Goal: Task Accomplishment & Management: Complete application form

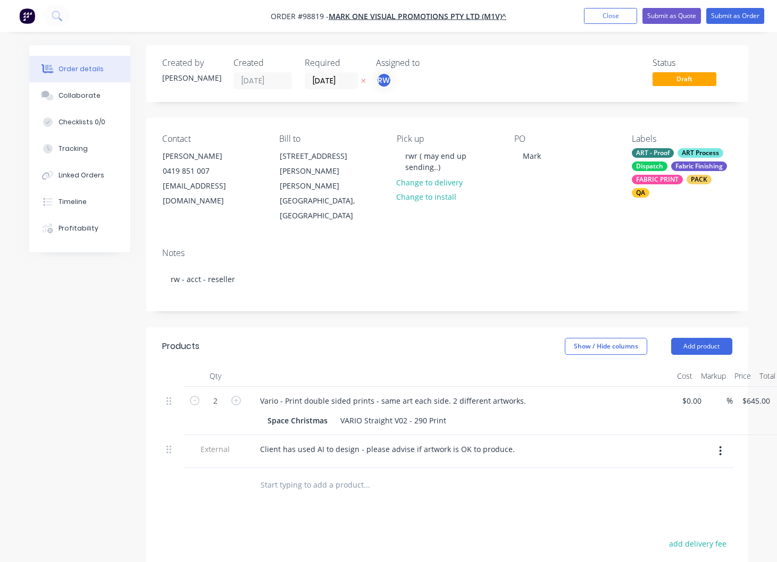
scroll to position [82, 0]
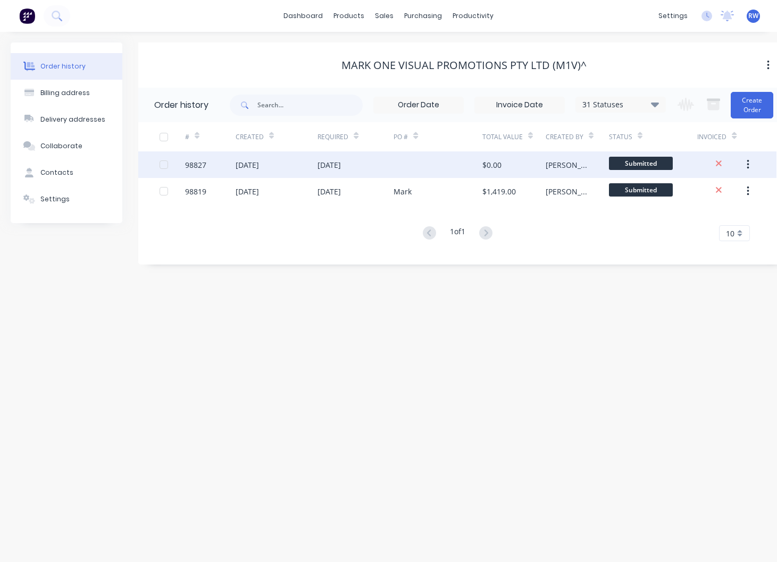
click at [200, 167] on div "98827" at bounding box center [195, 164] width 21 height 11
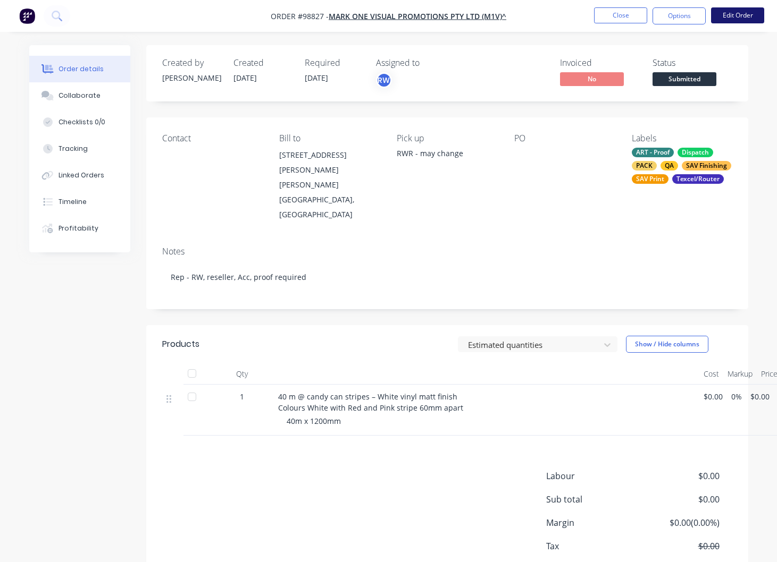
click at [755, 15] on button "Edit Order" at bounding box center [737, 15] width 53 height 16
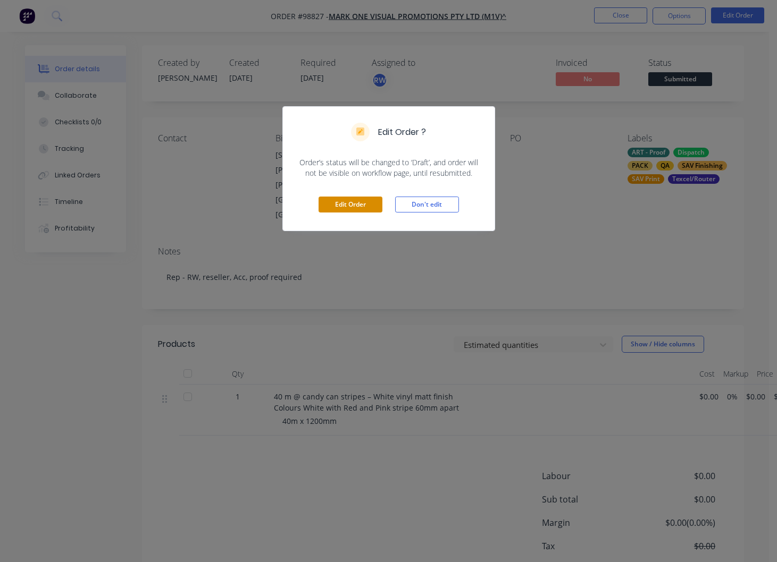
click at [367, 207] on button "Edit Order" at bounding box center [350, 205] width 64 height 16
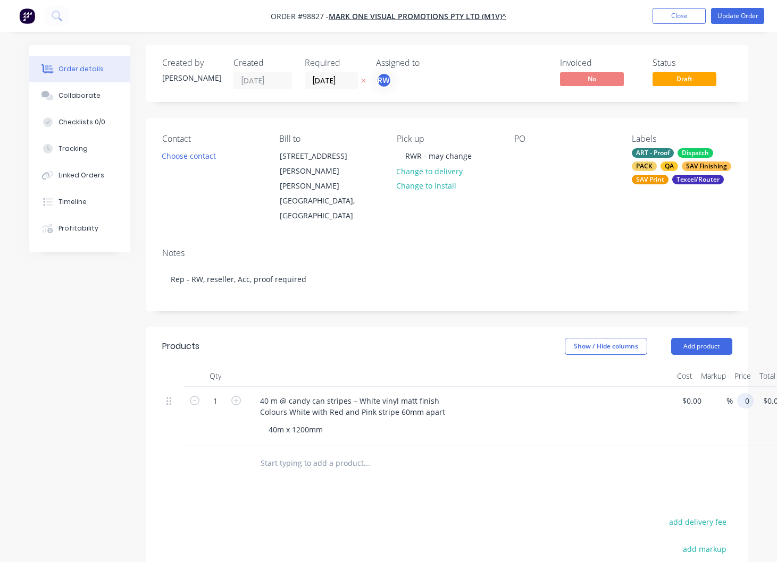
click at [753, 393] on input "0" at bounding box center [747, 400] width 12 height 15
type input "$1,298.00"
type input "$1,248.00"
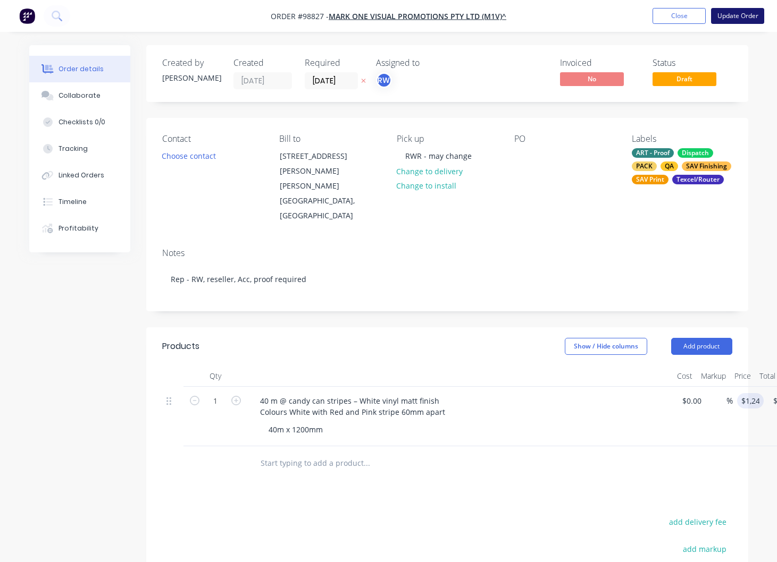
click at [729, 19] on button "Update Order" at bounding box center [737, 16] width 53 height 16
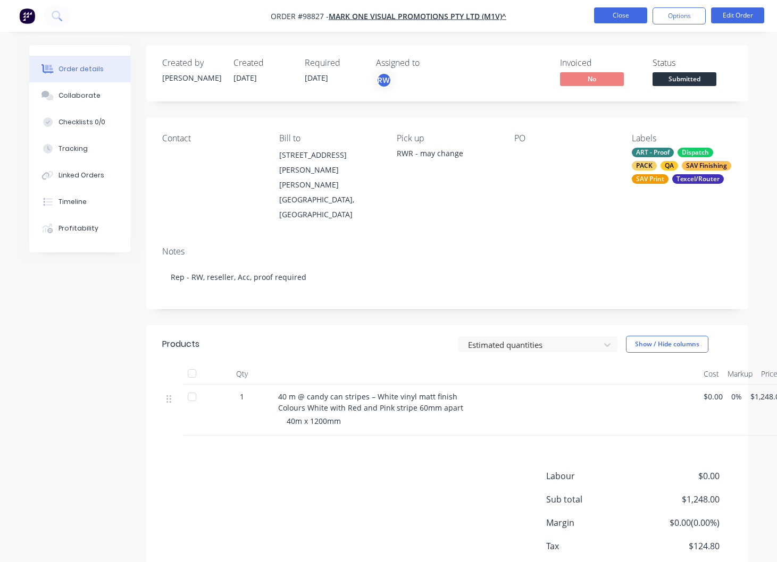
click at [622, 14] on button "Close" at bounding box center [620, 15] width 53 height 16
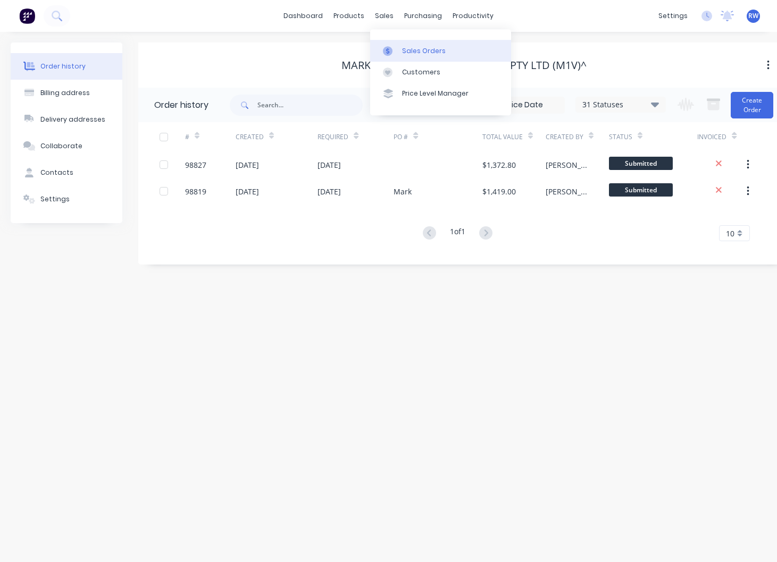
click at [414, 51] on div "Sales Orders" at bounding box center [424, 51] width 44 height 10
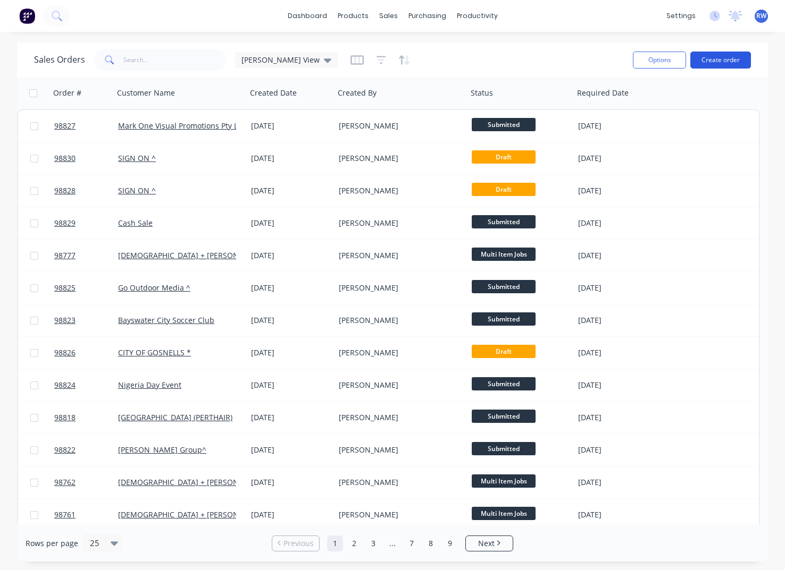
click at [719, 61] on button "Create order" at bounding box center [720, 60] width 61 height 17
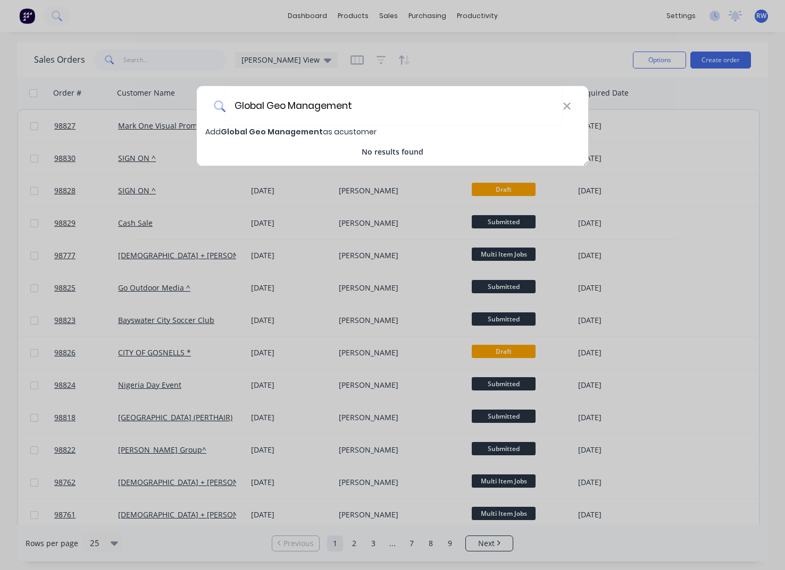
type input "Global Geo Management"
click at [272, 134] on span "Global Geo Management" at bounding box center [272, 132] width 102 height 11
select select "AU"
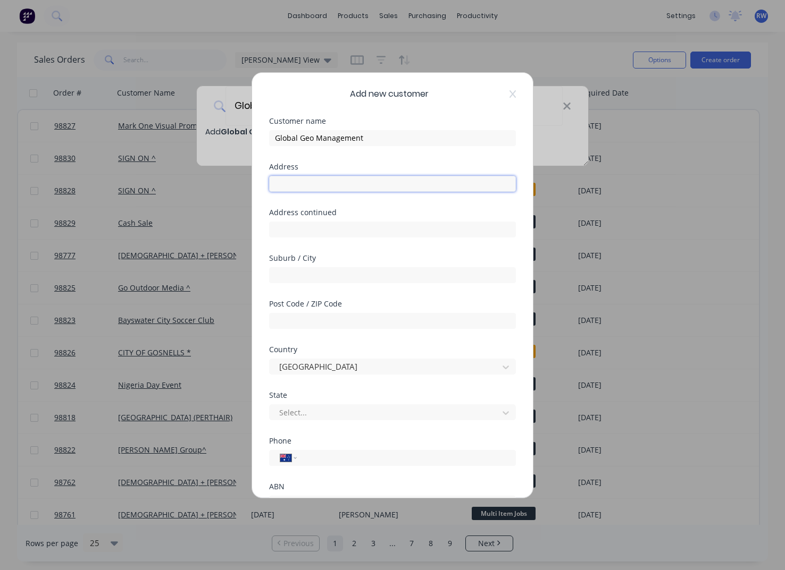
click at [307, 184] on input "text" at bounding box center [392, 184] width 247 height 16
type input "[STREET_ADDRESS][PERSON_NAME]"
click at [298, 269] on input "text" at bounding box center [392, 275] width 247 height 16
type input "Swanbourne"
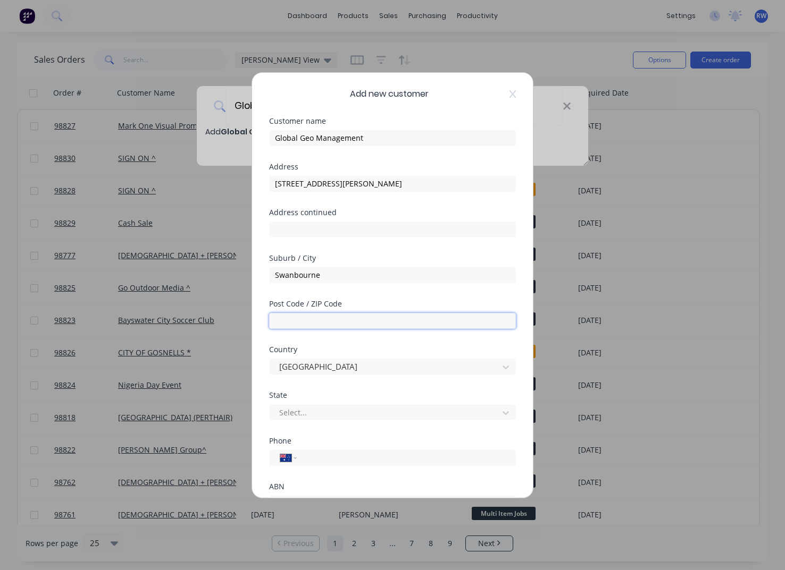
click at [315, 318] on input "text" at bounding box center [392, 321] width 247 height 16
type input "6010"
click at [312, 413] on div at bounding box center [385, 412] width 215 height 13
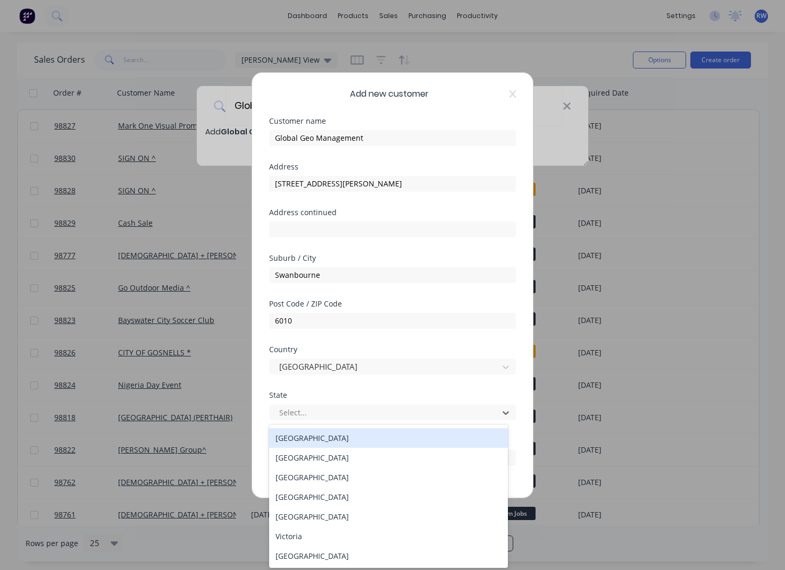
scroll to position [18, 0]
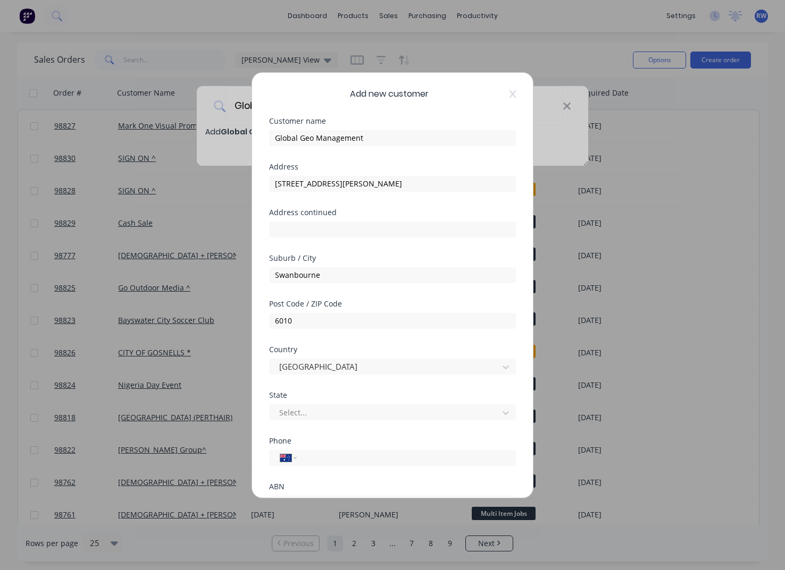
click at [255, 465] on div "Add new customer Customer name Global Geo Management Address [STREET_ADDRESS][P…" at bounding box center [392, 285] width 281 height 425
click at [329, 471] on div "Phone International [GEOGRAPHIC_DATA] [GEOGRAPHIC_DATA] [GEOGRAPHIC_DATA] [GEOG…" at bounding box center [392, 461] width 247 height 46
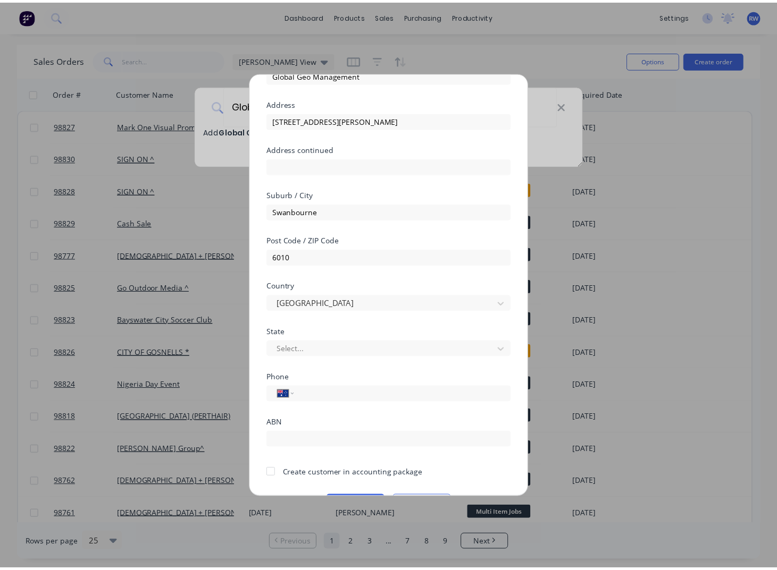
scroll to position [90, 0]
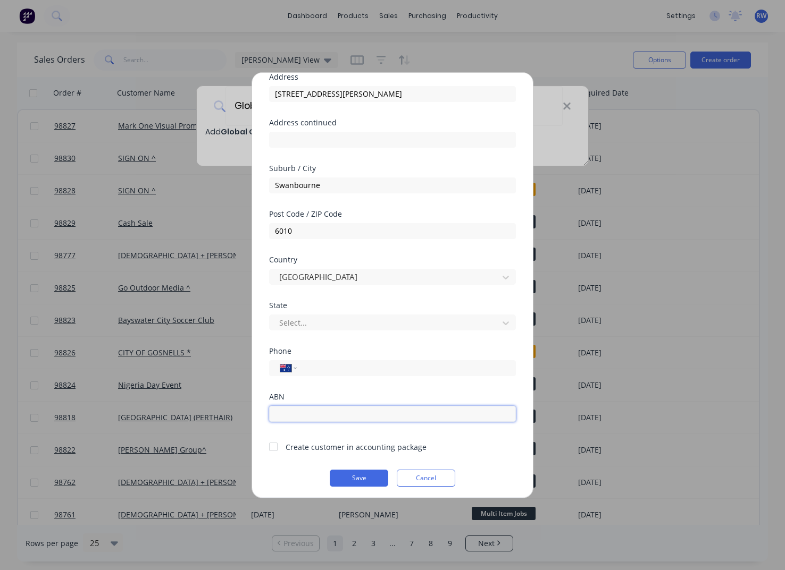
click at [313, 414] on input "text" at bounding box center [392, 414] width 247 height 16
type input "164786672"
click at [275, 449] on div at bounding box center [273, 446] width 21 height 21
click at [360, 478] on button "Save" at bounding box center [359, 478] width 58 height 17
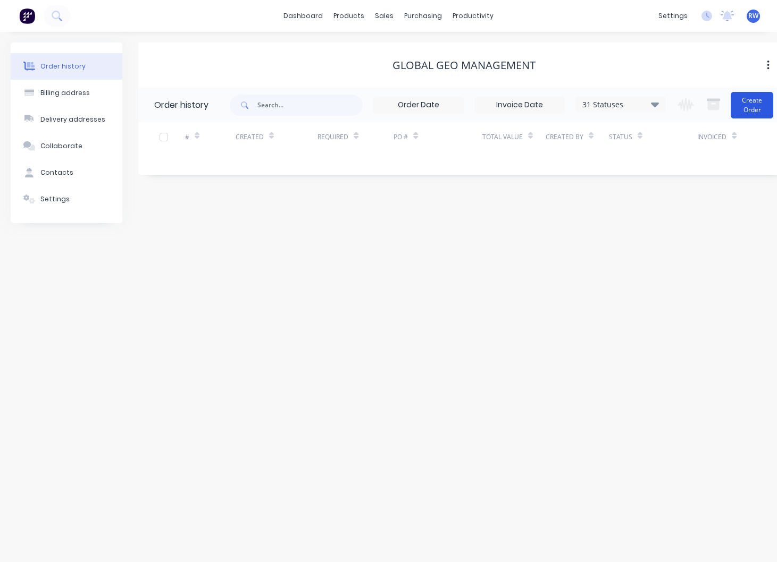
click at [745, 105] on button "Create Order" at bounding box center [751, 105] width 43 height 27
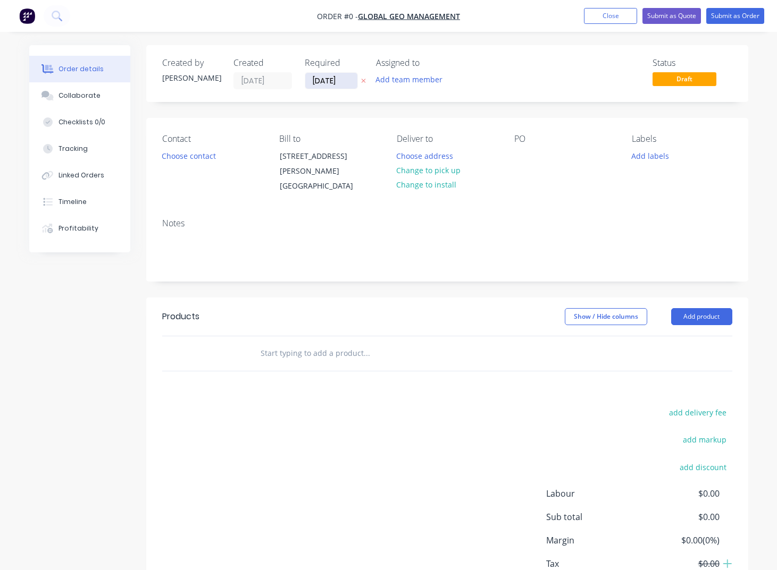
click at [345, 83] on input "[DATE]" at bounding box center [331, 81] width 52 height 16
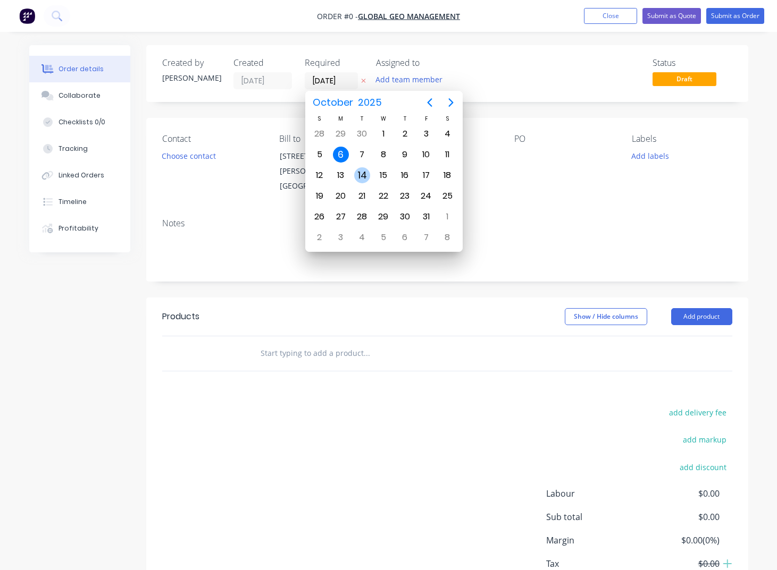
click at [360, 176] on div "14" at bounding box center [362, 175] width 16 height 16
type input "[DATE]"
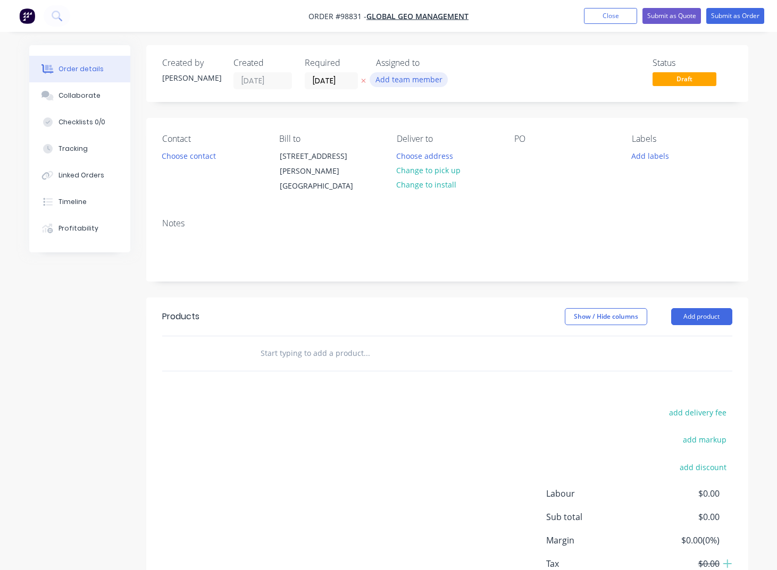
click at [403, 85] on button "Add team member" at bounding box center [408, 79] width 78 height 14
type input "[PERSON_NAME]"
click at [430, 136] on div "[PERSON_NAME]" at bounding box center [461, 138] width 106 height 11
click at [198, 154] on button "Choose contact" at bounding box center [188, 155] width 65 height 14
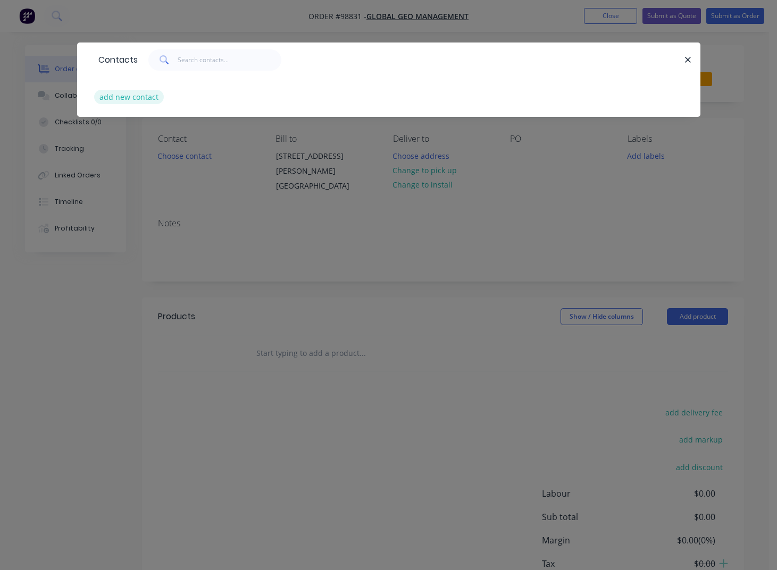
click at [136, 100] on button "add new contact" at bounding box center [129, 97] width 70 height 14
select select "AU"
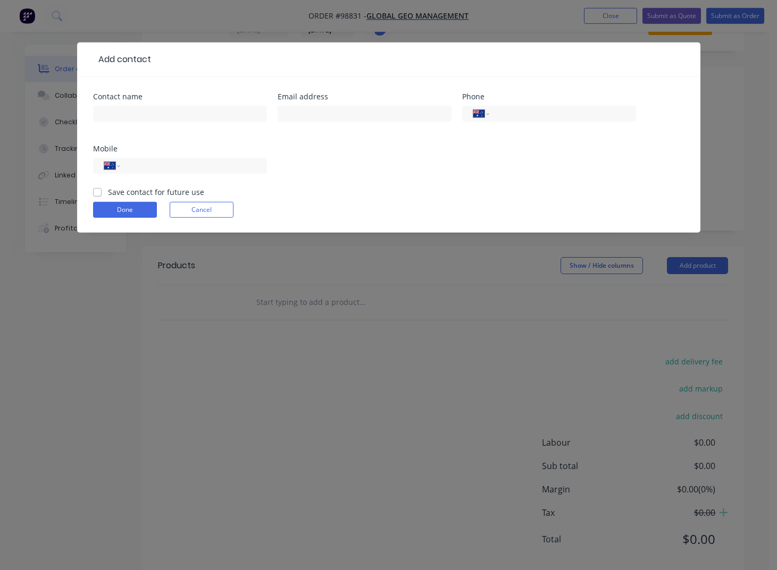
scroll to position [72, 0]
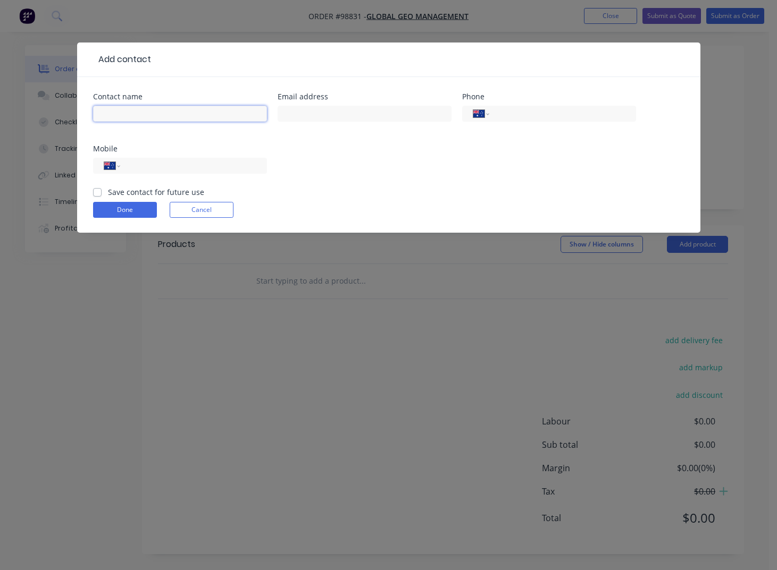
click at [163, 117] on input "text" at bounding box center [180, 114] width 174 height 16
type input "[PERSON_NAME]"
type input "[EMAIL_ADDRESS][DOMAIN_NAME]"
click at [515, 115] on input "tel" at bounding box center [561, 114] width 128 height 12
type input "[PHONE_NUMBER]"
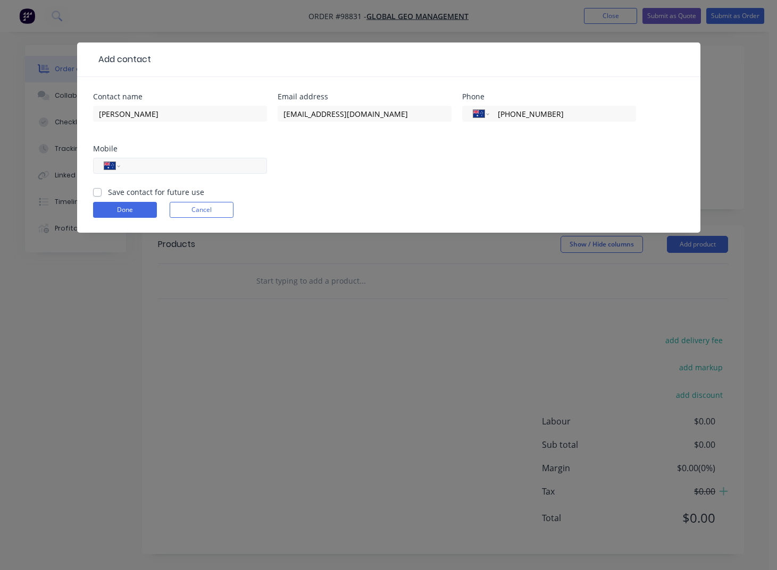
click at [216, 163] on input "tel" at bounding box center [192, 166] width 128 height 12
type input "0403 460 760"
click at [159, 192] on label "Save contact for future use" at bounding box center [156, 192] width 96 height 11
click at [102, 192] on input "Save contact for future use" at bounding box center [97, 192] width 9 height 10
checkbox input "true"
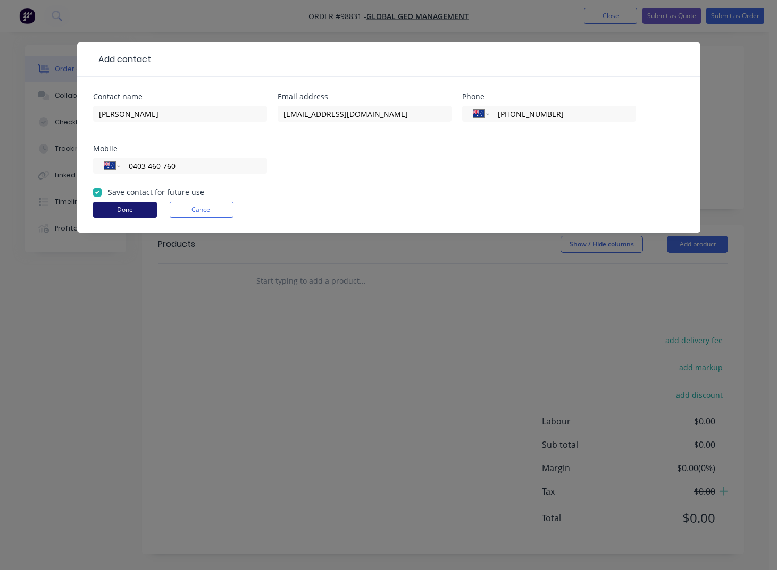
click at [117, 213] on button "Done" at bounding box center [125, 210] width 64 height 16
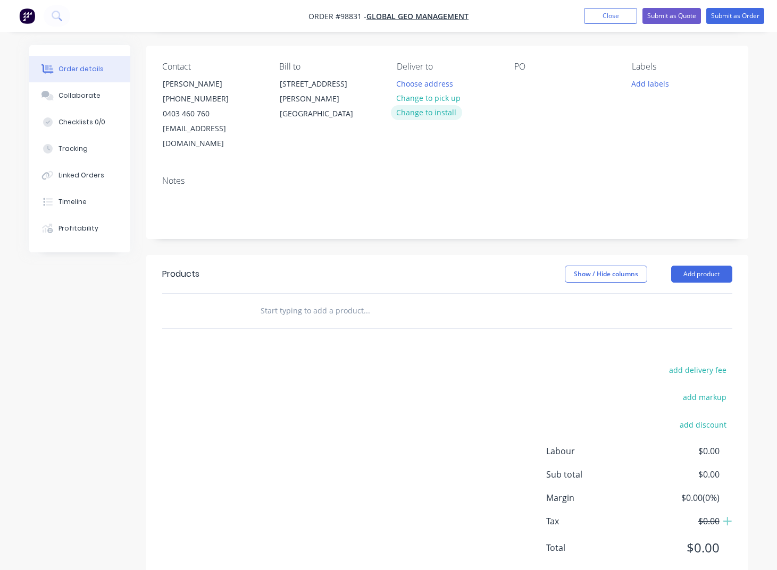
click at [443, 115] on button "Change to install" at bounding box center [426, 112] width 71 height 14
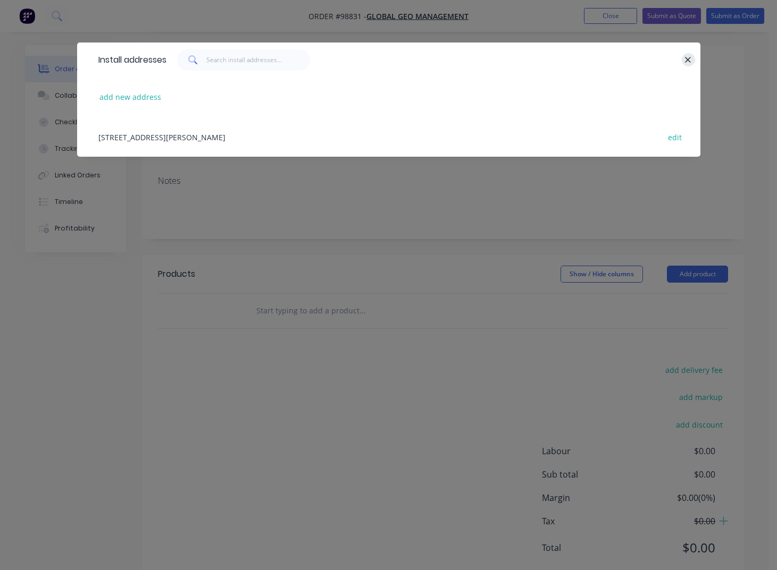
click at [689, 61] on icon "button" at bounding box center [688, 60] width 6 height 6
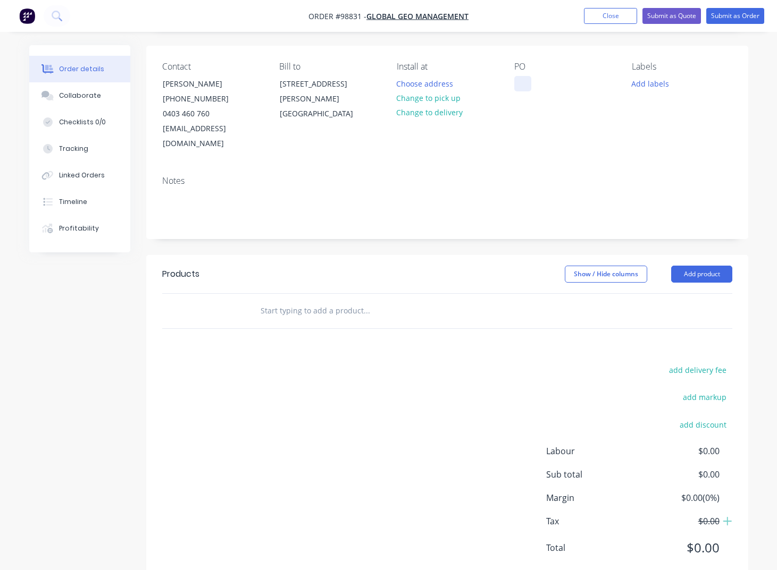
click at [523, 86] on div at bounding box center [522, 83] width 17 height 15
click at [649, 82] on button "Add labels" at bounding box center [650, 83] width 49 height 14
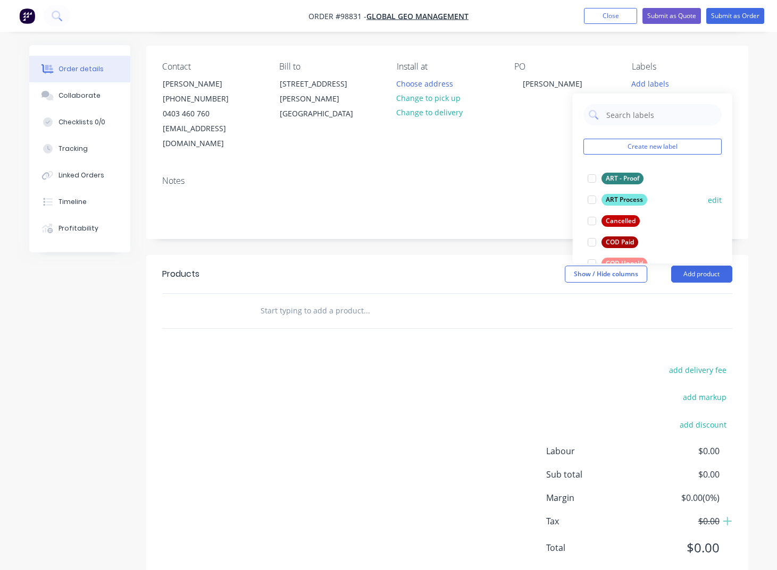
drag, startPoint x: 625, startPoint y: 178, endPoint x: 622, endPoint y: 189, distance: 11.0
click at [625, 178] on div "ART - Proof" at bounding box center [622, 179] width 42 height 12
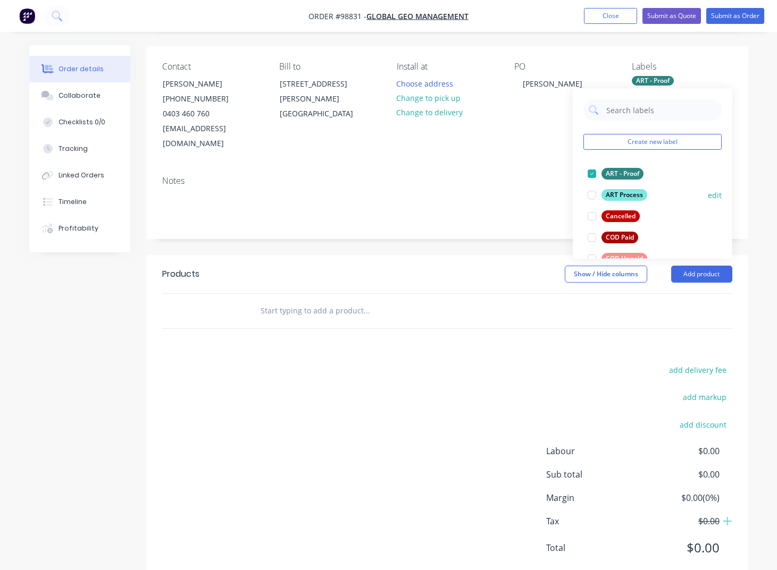
click at [621, 192] on div "ART Process" at bounding box center [624, 195] width 46 height 12
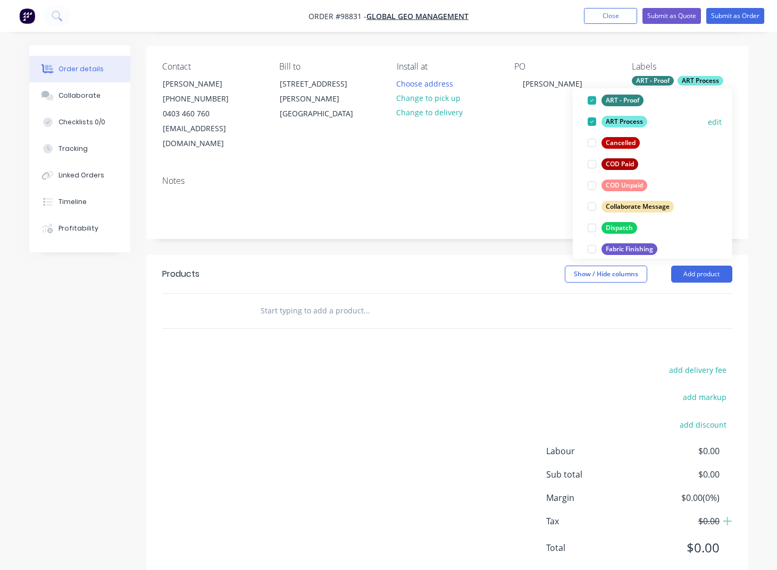
scroll to position [77, 0]
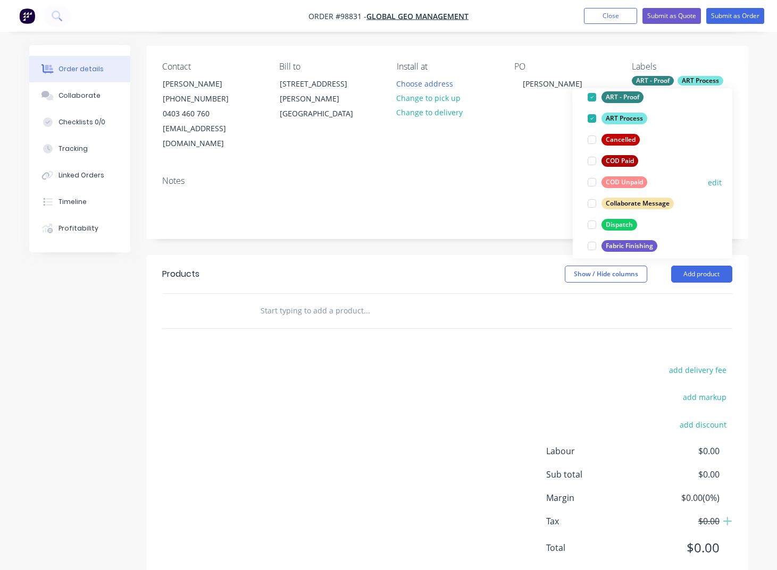
click at [621, 182] on div "COD Unpaid" at bounding box center [624, 182] width 46 height 12
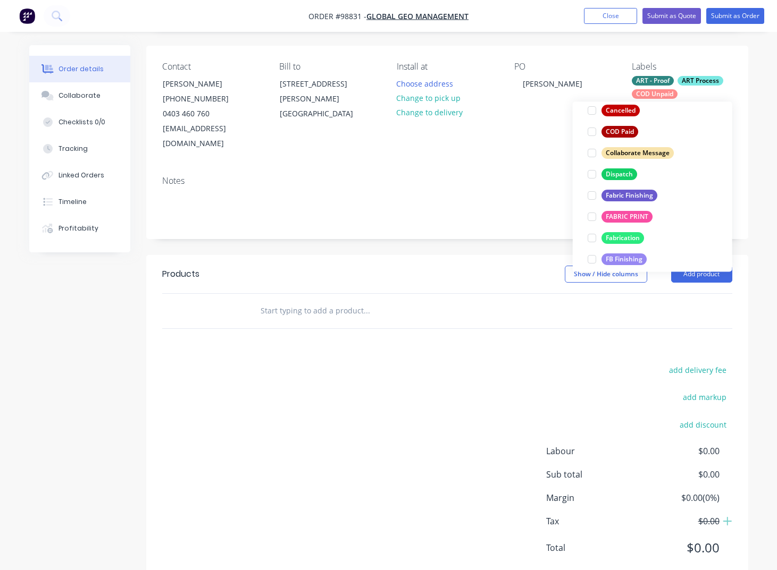
scroll to position [142, 0]
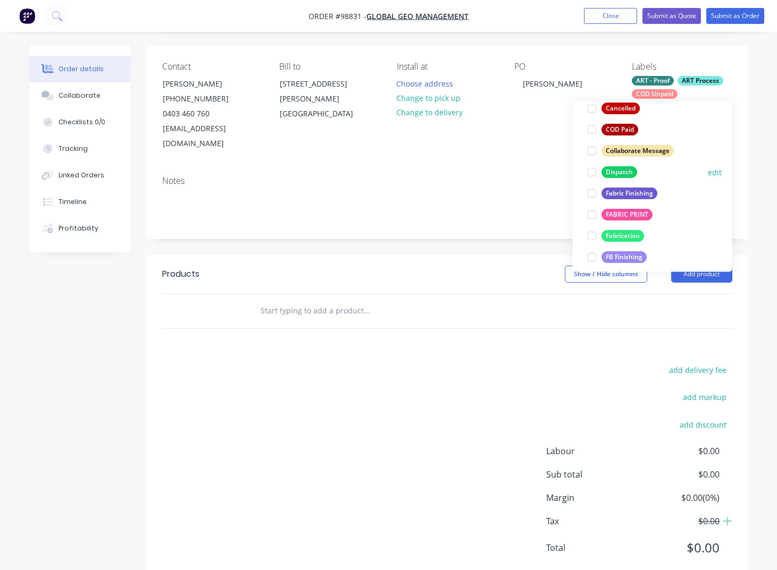
click at [618, 174] on div "Dispatch" at bounding box center [619, 173] width 36 height 12
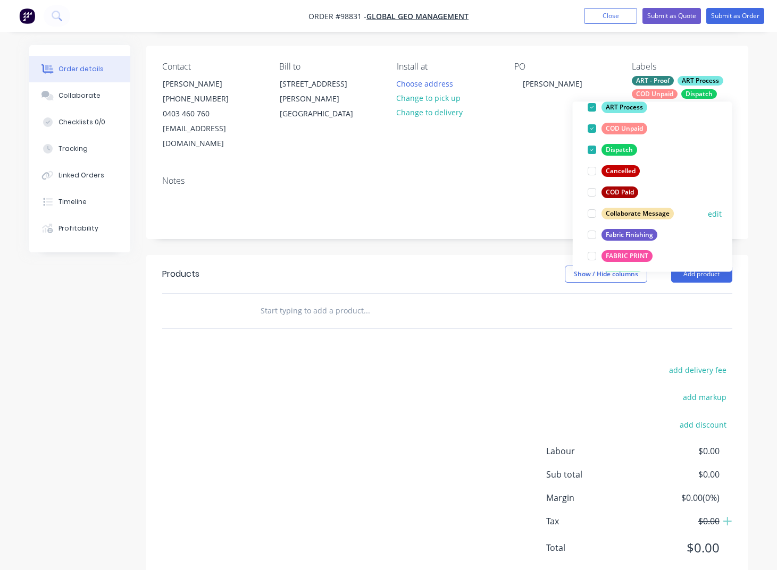
scroll to position [104, 0]
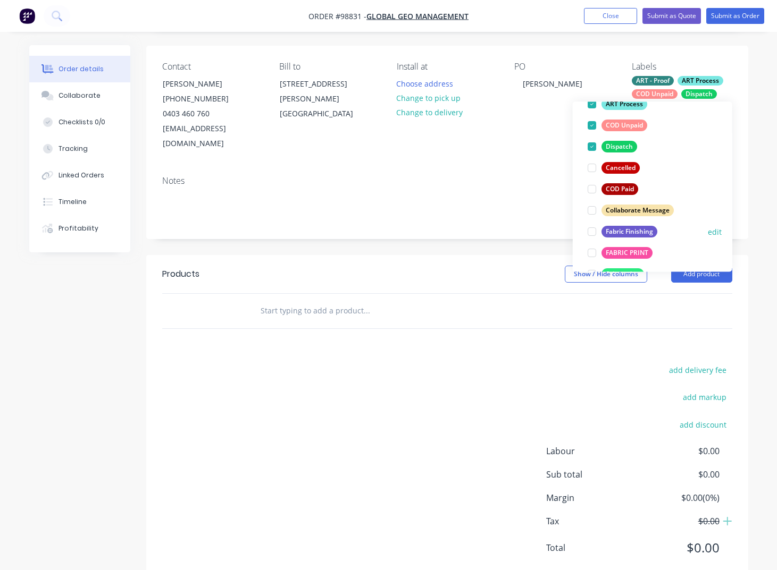
click at [621, 232] on div "Fabric Finishing" at bounding box center [629, 232] width 56 height 12
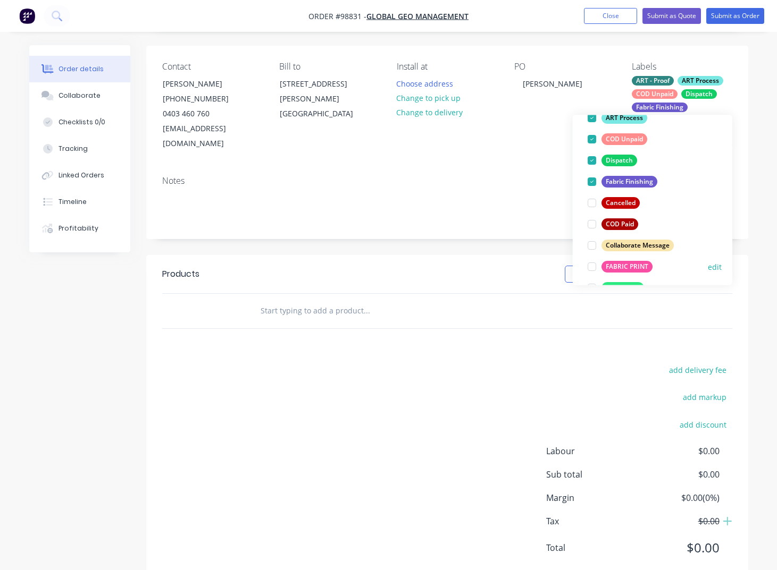
click at [619, 270] on div "FABRIC PRINT" at bounding box center [626, 267] width 51 height 12
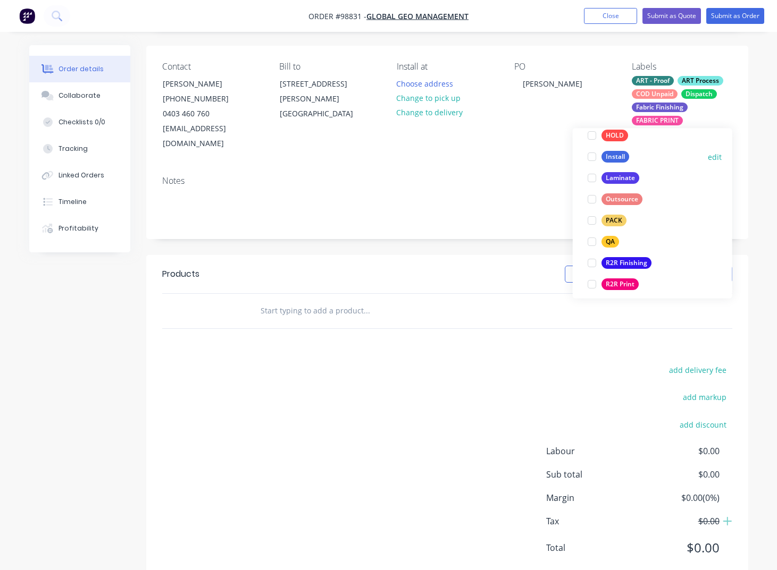
click at [610, 157] on div "Install" at bounding box center [615, 158] width 28 height 12
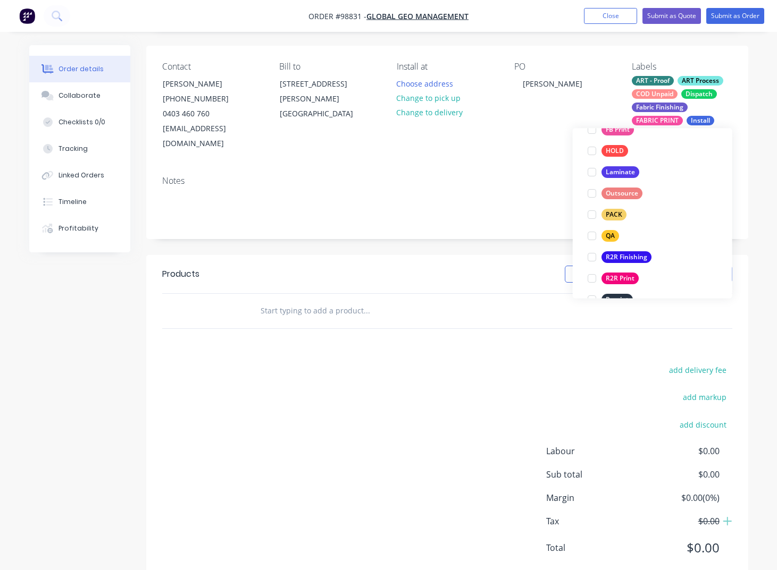
scroll to position [358, 0]
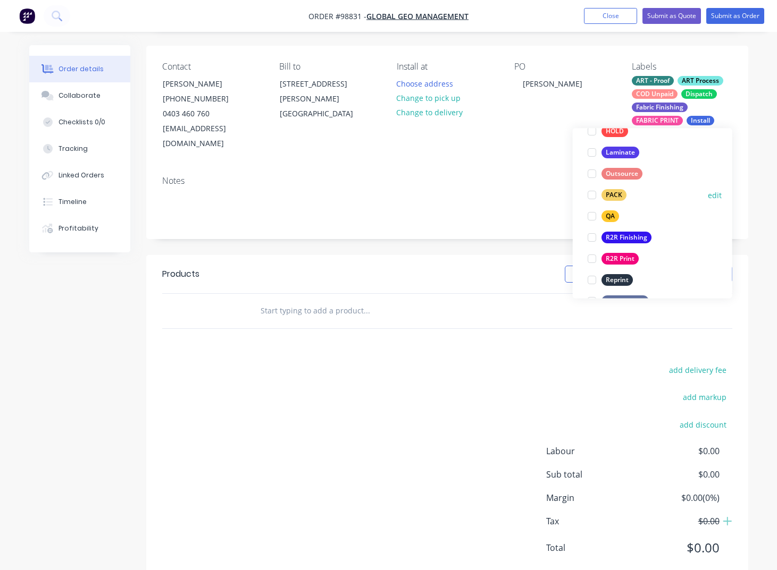
click at [612, 193] on div "PACK" at bounding box center [613, 196] width 25 height 12
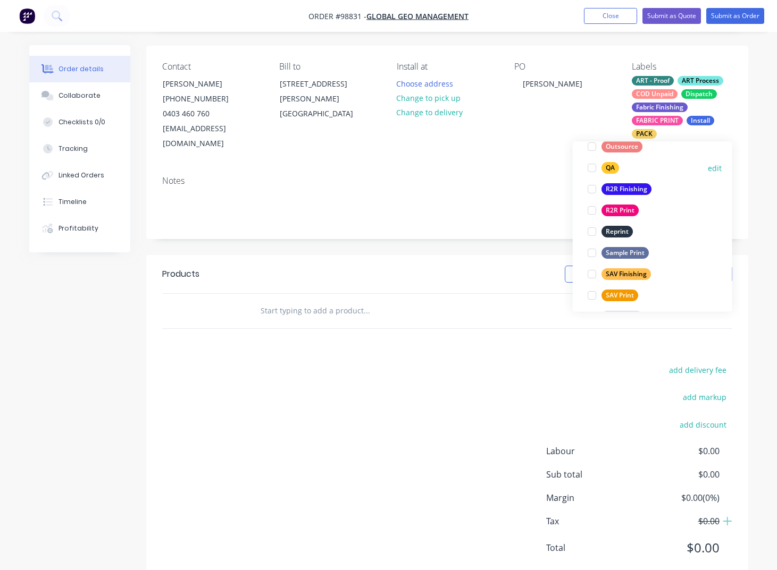
click at [610, 168] on div "QA" at bounding box center [610, 169] width 18 height 12
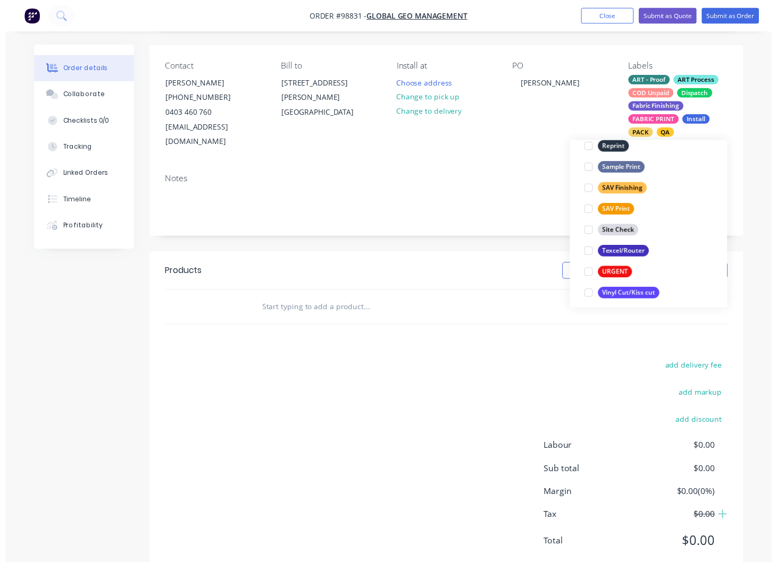
scroll to position [510, 0]
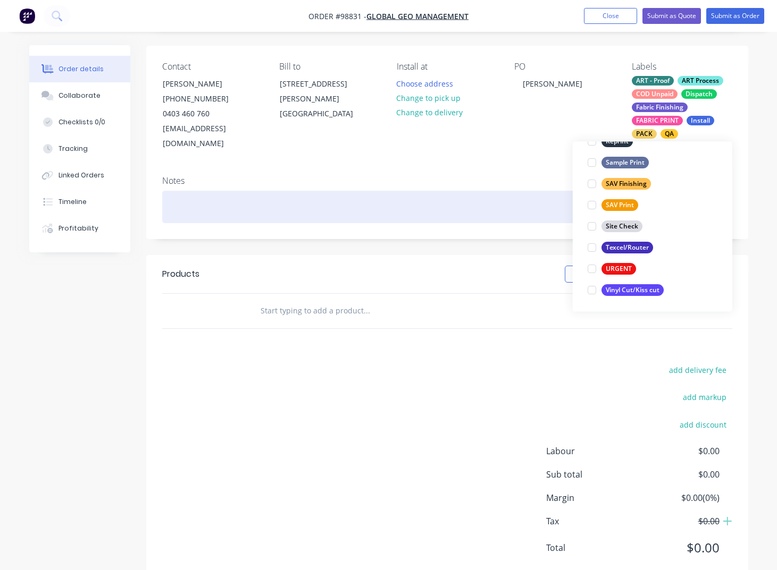
click at [248, 192] on div at bounding box center [447, 207] width 570 height 32
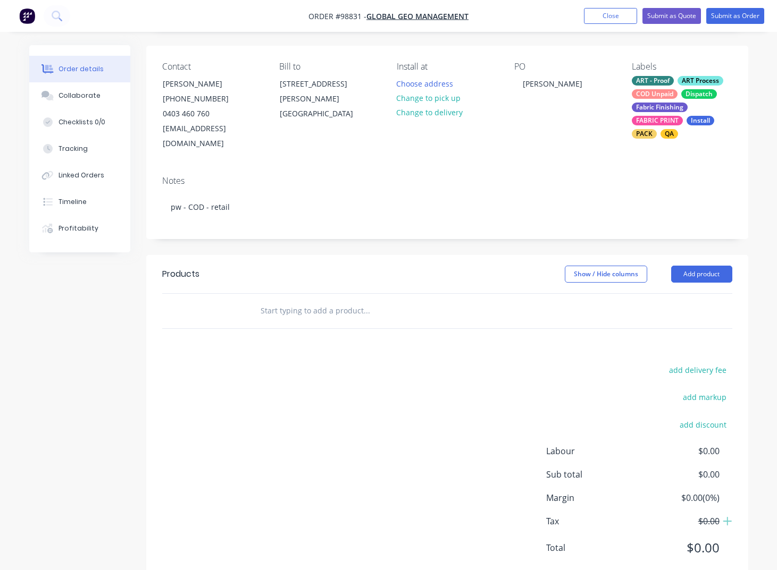
click at [293, 300] on input "text" at bounding box center [366, 310] width 213 height 21
click at [317, 300] on input "SEG Finish fabri cprint -(expandable)" at bounding box center [366, 310] width 213 height 21
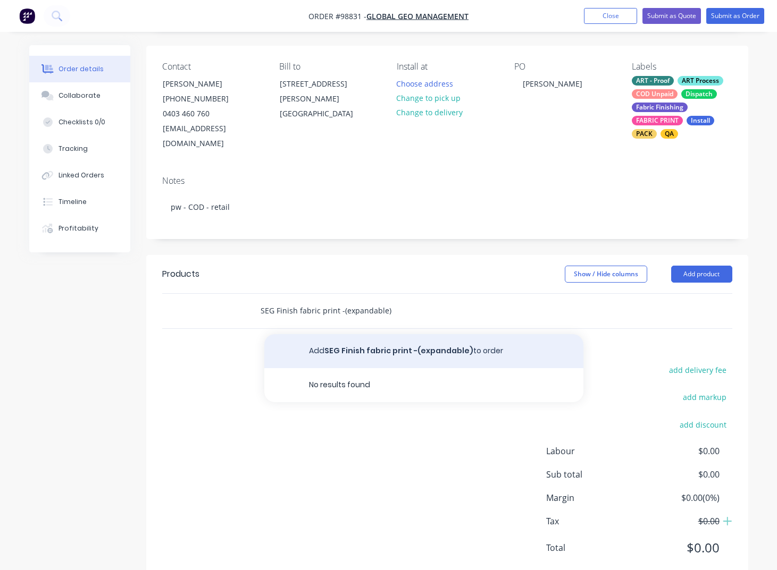
type input "SEG Finish fabric print -(expandable)"
click at [376, 335] on button "Add SEG Finish fabric print -(expandable) to order" at bounding box center [423, 351] width 319 height 34
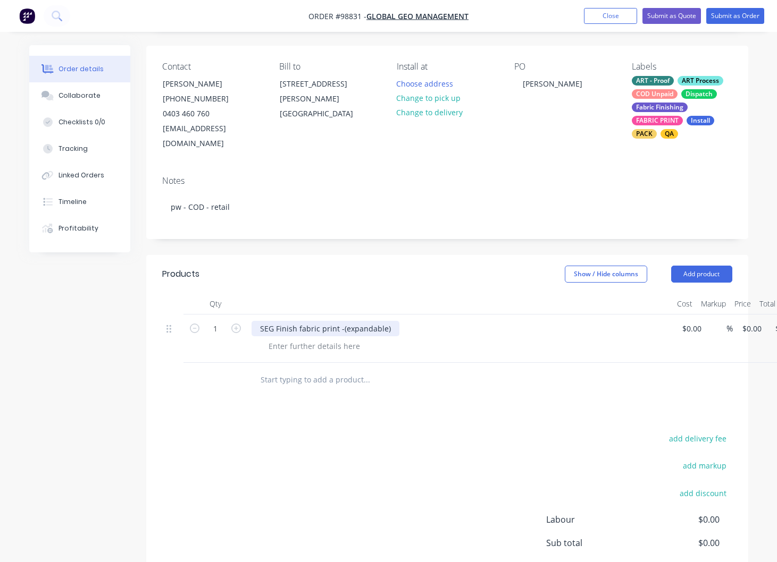
click at [391, 321] on div "SEG Finish fabric print -(expandable)" at bounding box center [325, 328] width 148 height 15
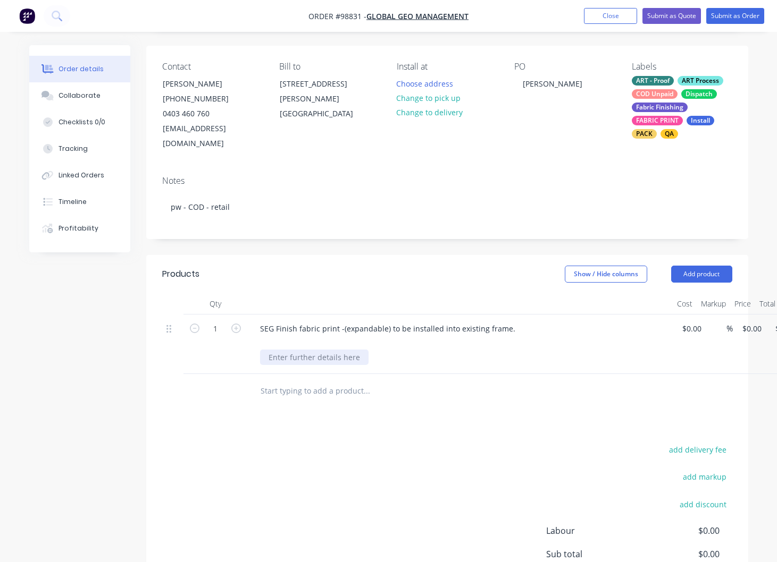
click at [330, 347] on div "SEG Finish fabric print -(expandable) to be installed into existing frame." at bounding box center [459, 345] width 425 height 60
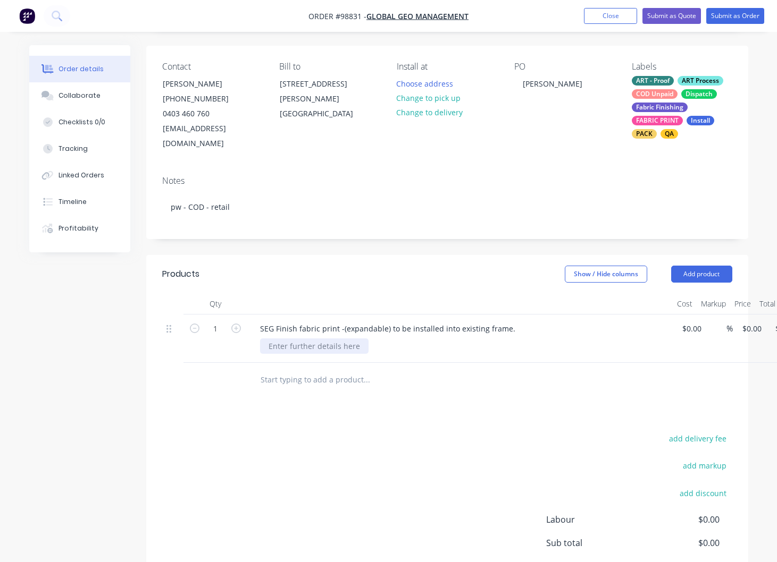
click at [330, 339] on div at bounding box center [314, 346] width 108 height 15
click at [750, 321] on input "0" at bounding box center [753, 328] width 24 height 15
type input "$810.00"
drag, startPoint x: 320, startPoint y: 372, endPoint x: 298, endPoint y: 377, distance: 22.8
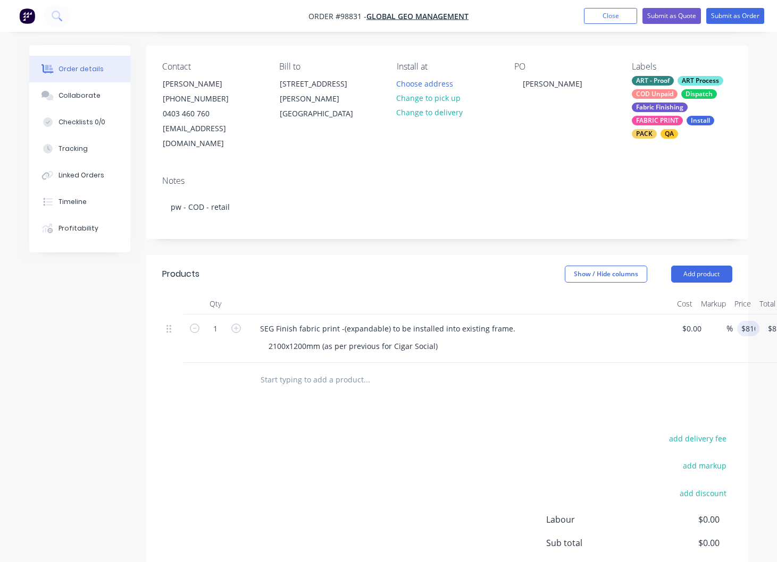
click at [321, 372] on input "text" at bounding box center [366, 379] width 213 height 21
click at [696, 266] on button "Add product" at bounding box center [701, 274] width 61 height 17
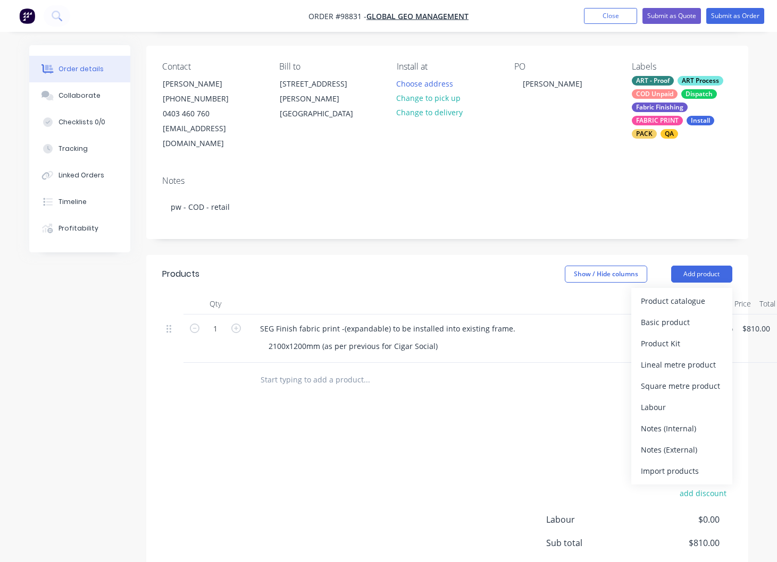
drag, startPoint x: 666, startPoint y: 436, endPoint x: 574, endPoint y: 425, distance: 93.2
click at [665, 442] on div "Notes (External)" at bounding box center [682, 449] width 82 height 15
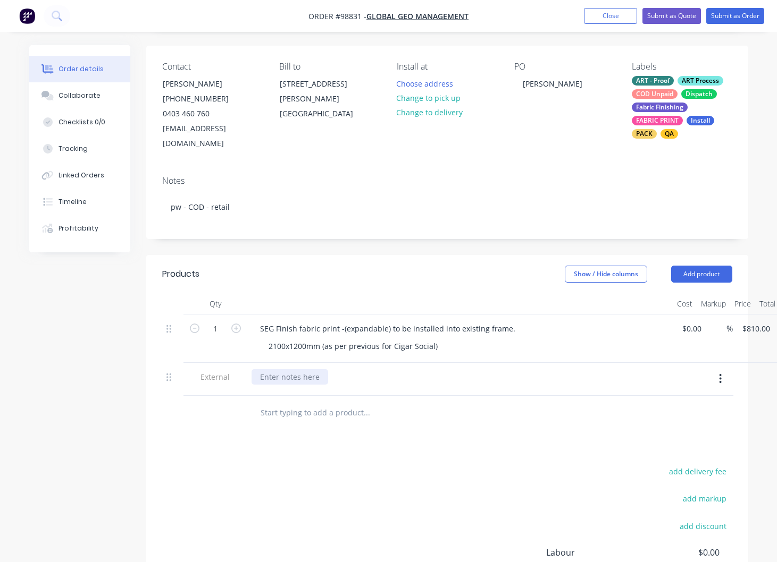
click at [318, 369] on div at bounding box center [289, 376] width 77 height 15
drag, startPoint x: 314, startPoint y: 364, endPoint x: 235, endPoint y: 363, distance: 78.2
click at [251, 369] on div "please proof to:" at bounding box center [287, 376] width 73 height 15
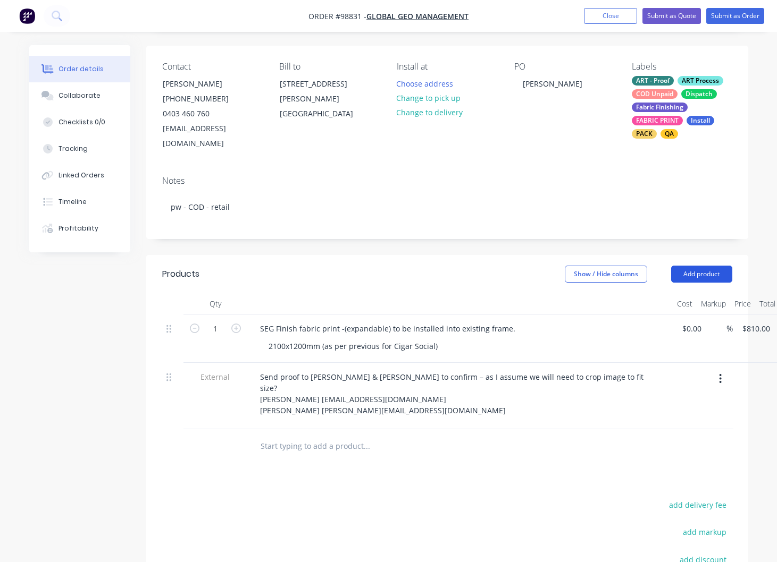
click at [678, 266] on button "Add product" at bounding box center [701, 274] width 61 height 17
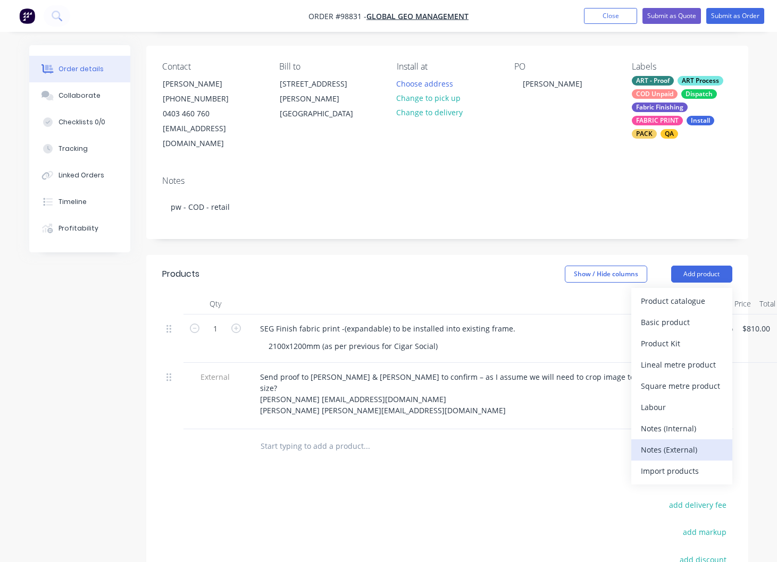
click at [661, 442] on div "Notes (External)" at bounding box center [682, 449] width 82 height 15
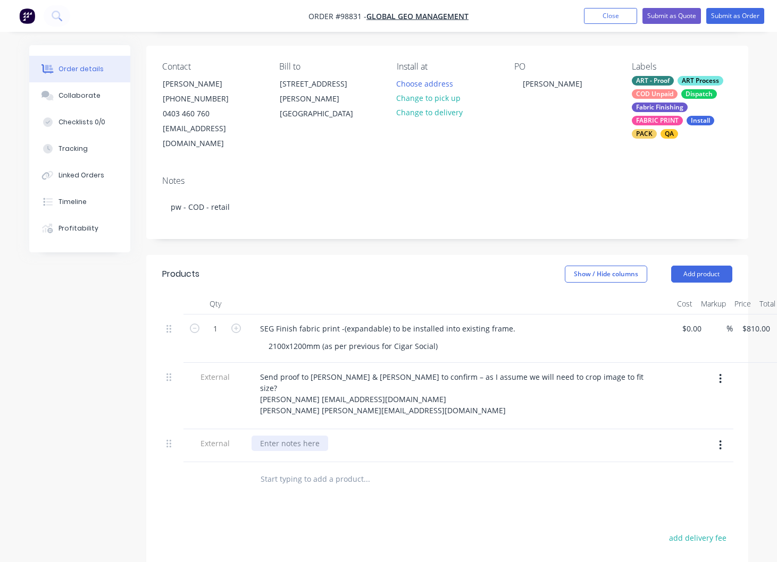
click at [300, 436] on div at bounding box center [289, 443] width 77 height 15
click at [292, 436] on div "Install @" at bounding box center [275, 443] width 48 height 15
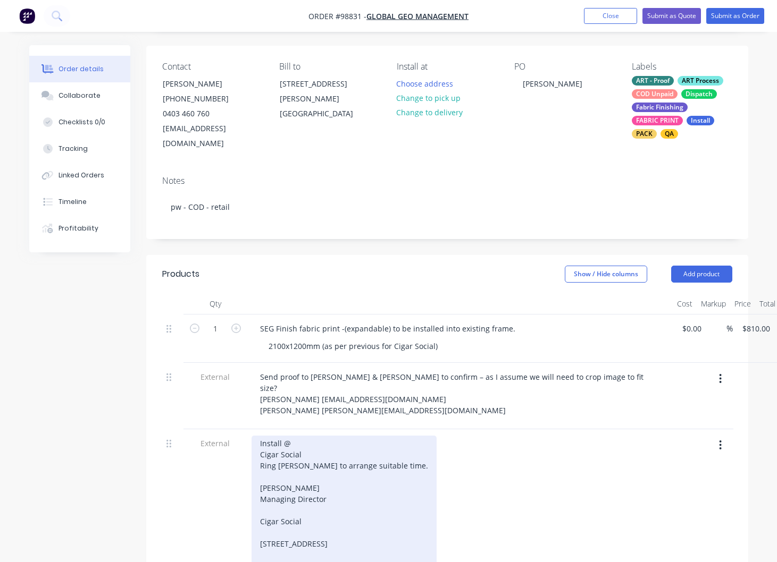
click at [259, 436] on div "Install @ Cigar Social Ring [PERSON_NAME] to arrange suitable time. [PERSON_NAM…" at bounding box center [343, 505] width 185 height 138
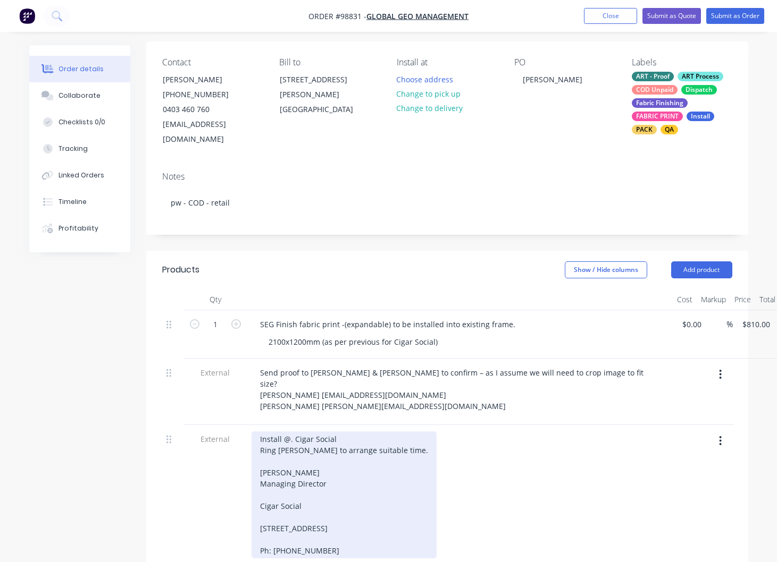
scroll to position [59, 0]
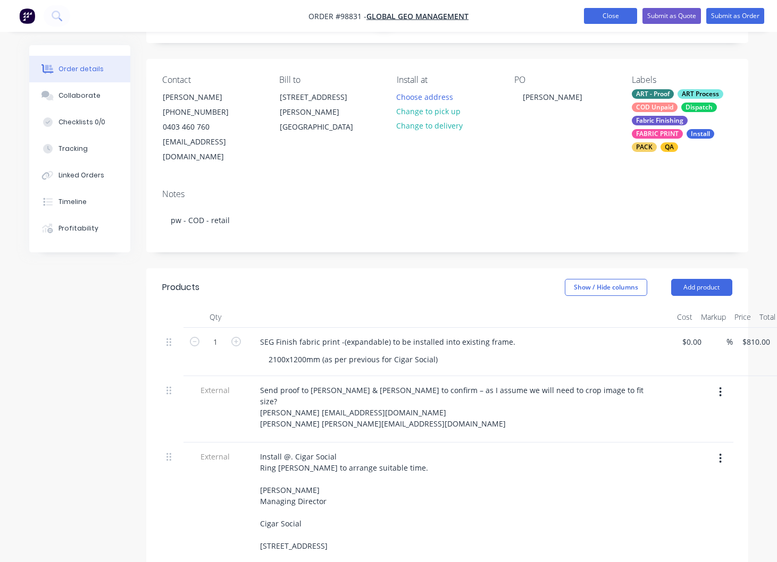
click at [605, 11] on button "Close" at bounding box center [610, 16] width 53 height 16
